Goal: Information Seeking & Learning: Compare options

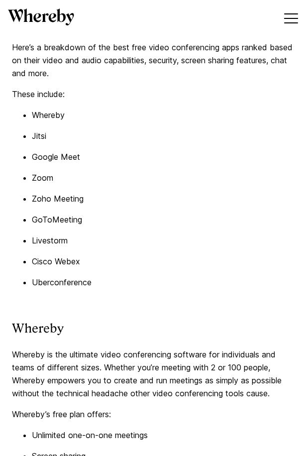
scroll to position [2331, 0]
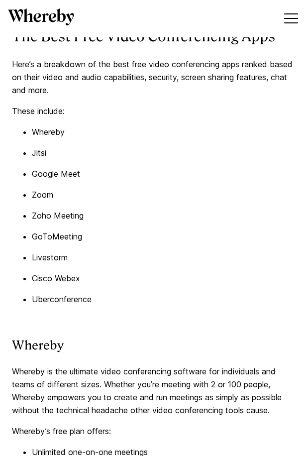
click at [60, 222] on p "Zoho Meeting" at bounding box center [163, 215] width 262 height 13
drag, startPoint x: 60, startPoint y: 251, endPoint x: 64, endPoint y: 270, distance: 19.9
click at [64, 243] on p "GoToMeeting" at bounding box center [163, 236] width 262 height 13
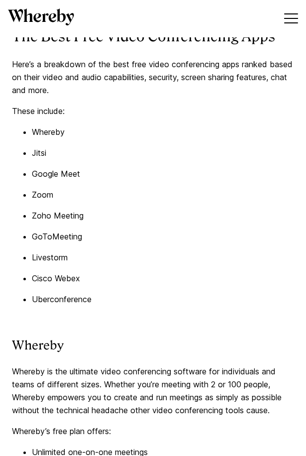
click at [66, 306] on p "Uberconference" at bounding box center [163, 299] width 262 height 13
click at [69, 243] on p "GoToMeeting" at bounding box center [163, 236] width 262 height 13
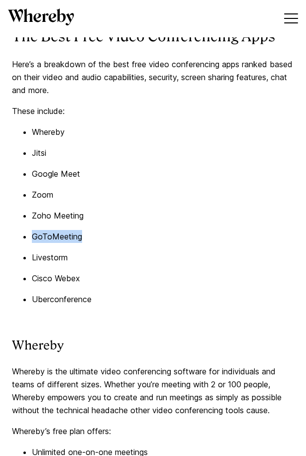
click at [69, 243] on p "GoToMeeting" at bounding box center [163, 236] width 262 height 13
drag, startPoint x: 69, startPoint y: 267, endPoint x: 47, endPoint y: 250, distance: 27.6
click at [47, 222] on p "Zoho Meeting" at bounding box center [163, 215] width 262 height 13
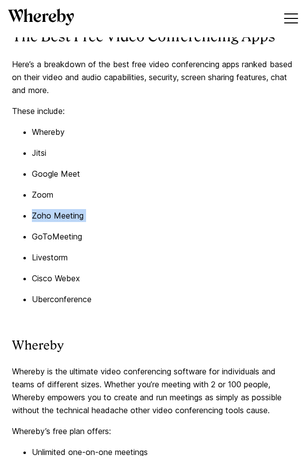
click at [47, 222] on p "Zoho Meeting" at bounding box center [163, 215] width 262 height 13
copy p "Zoho Meeting"
